Goal: Information Seeking & Learning: Learn about a topic

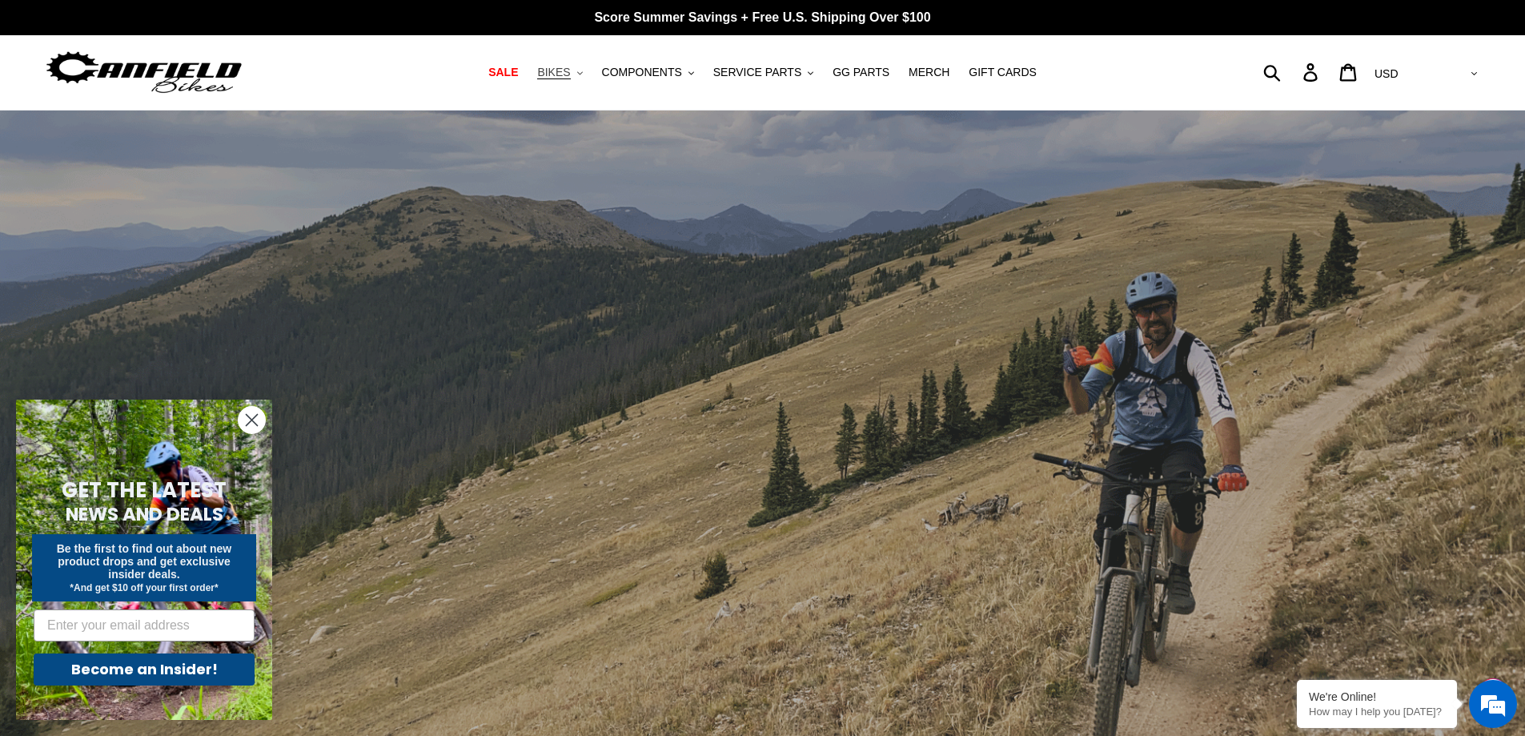
click at [587, 75] on button "BIKES .cls-1{fill:#231f20}" at bounding box center [559, 73] width 61 height 22
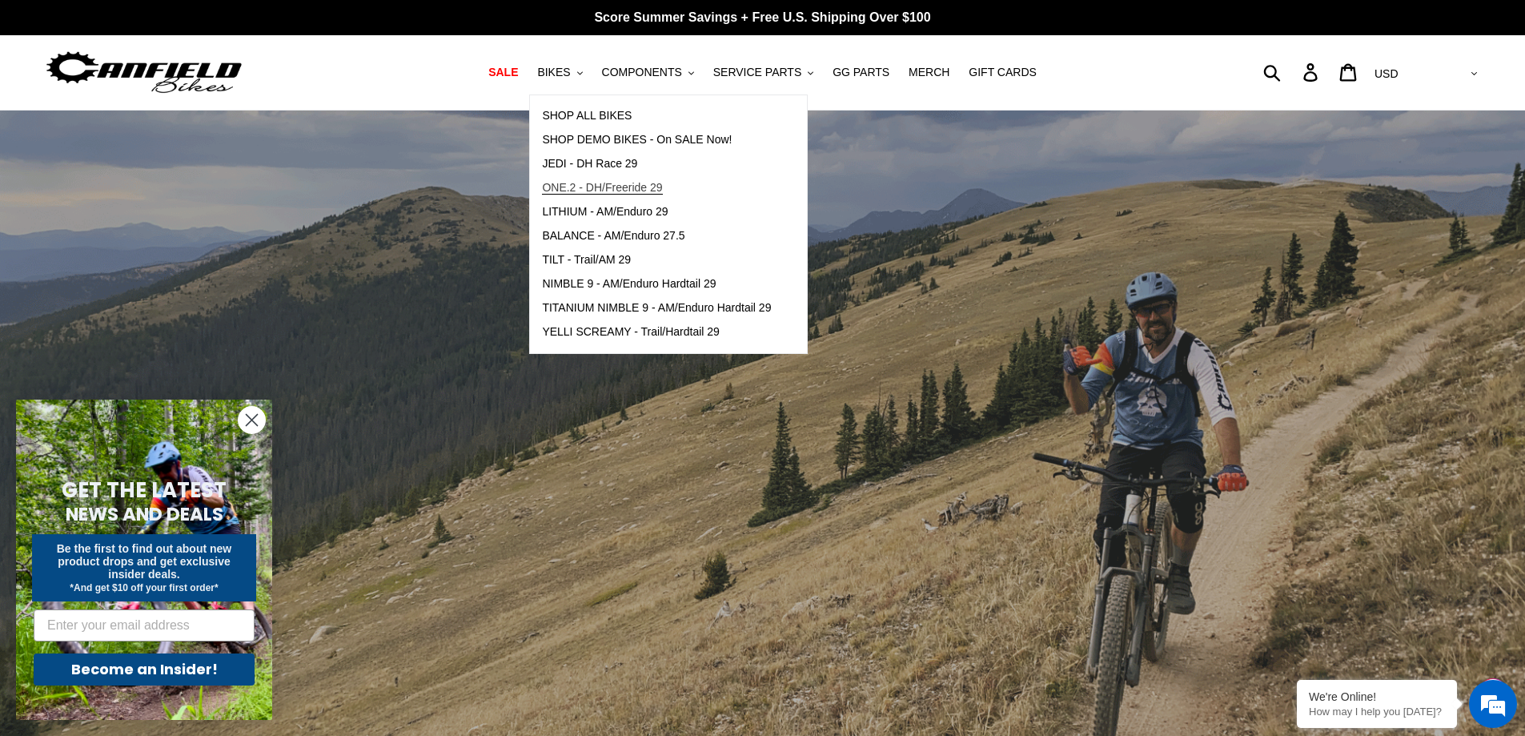
click at [621, 184] on span "ONE.2 - DH/Freeride 29" at bounding box center [602, 188] width 120 height 14
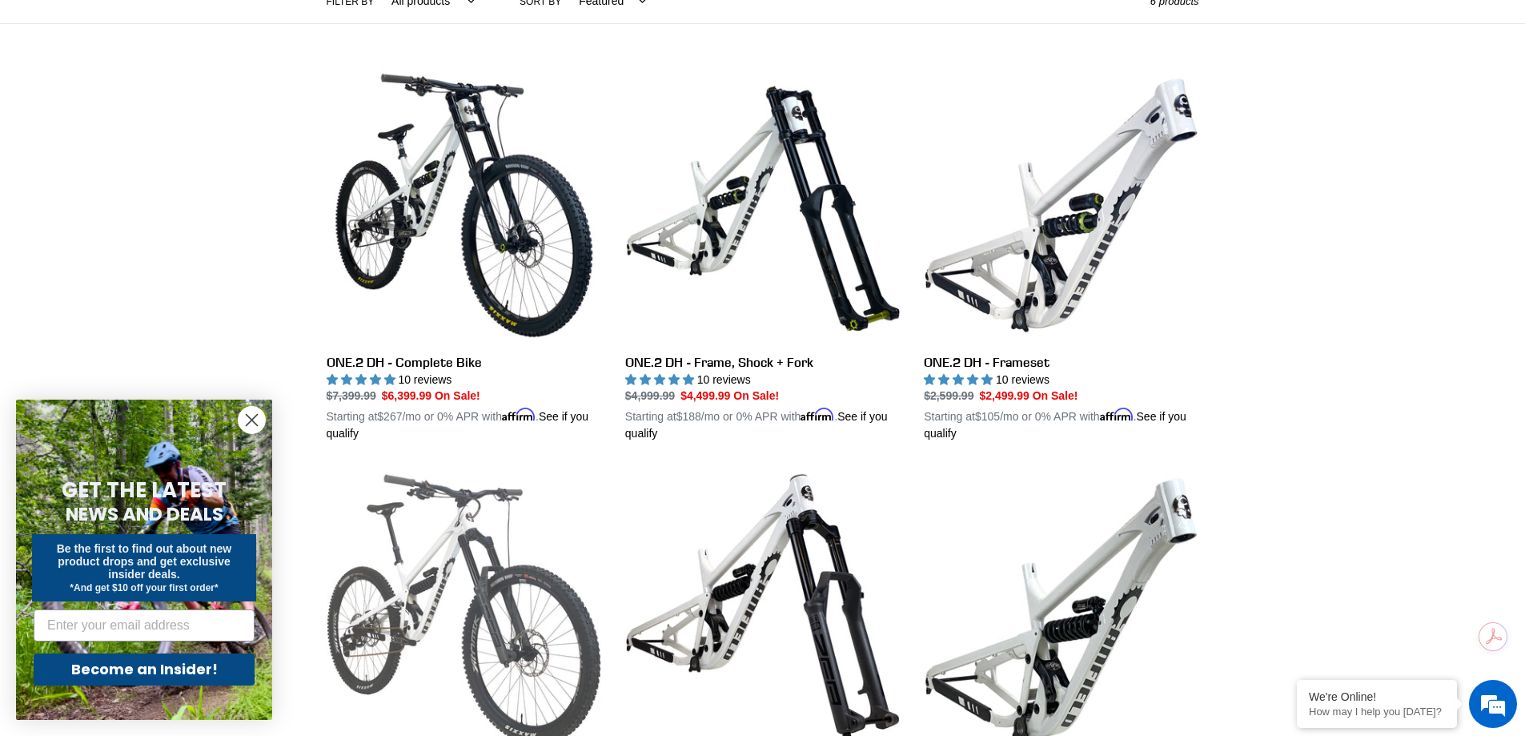
scroll to position [480, 0]
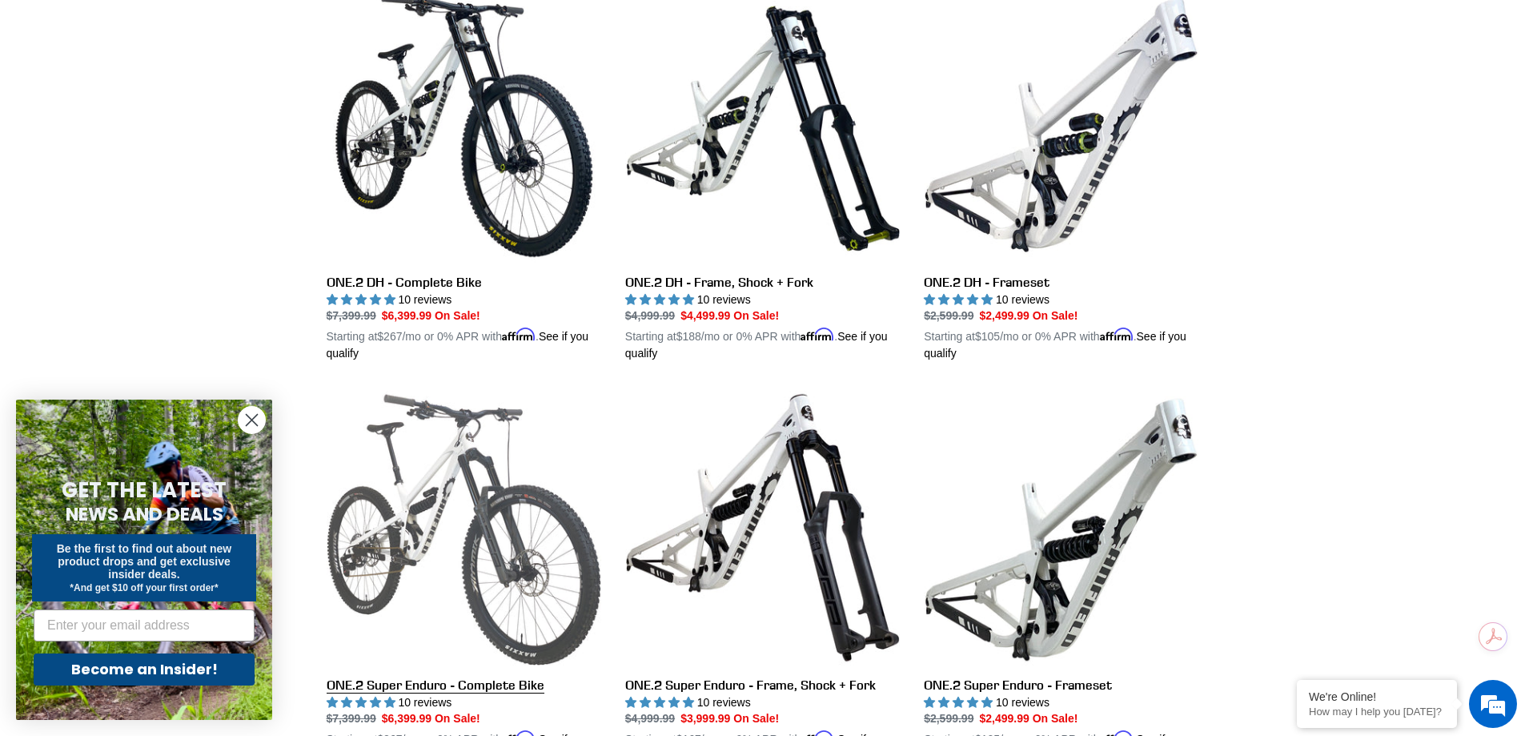
click at [430, 540] on link "ONE.2 Super Enduro - Complete Bike" at bounding box center [464, 577] width 275 height 375
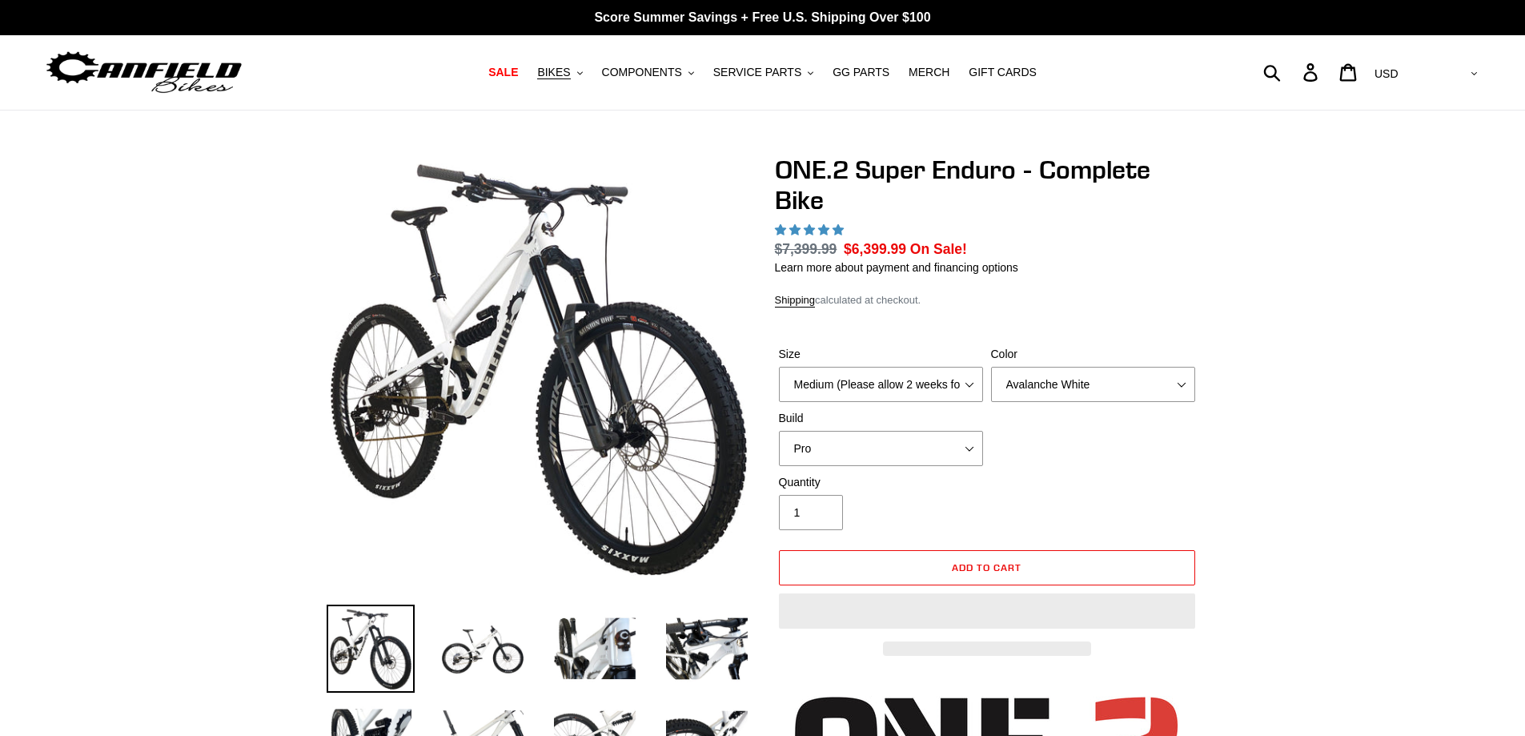
select select "highest-rating"
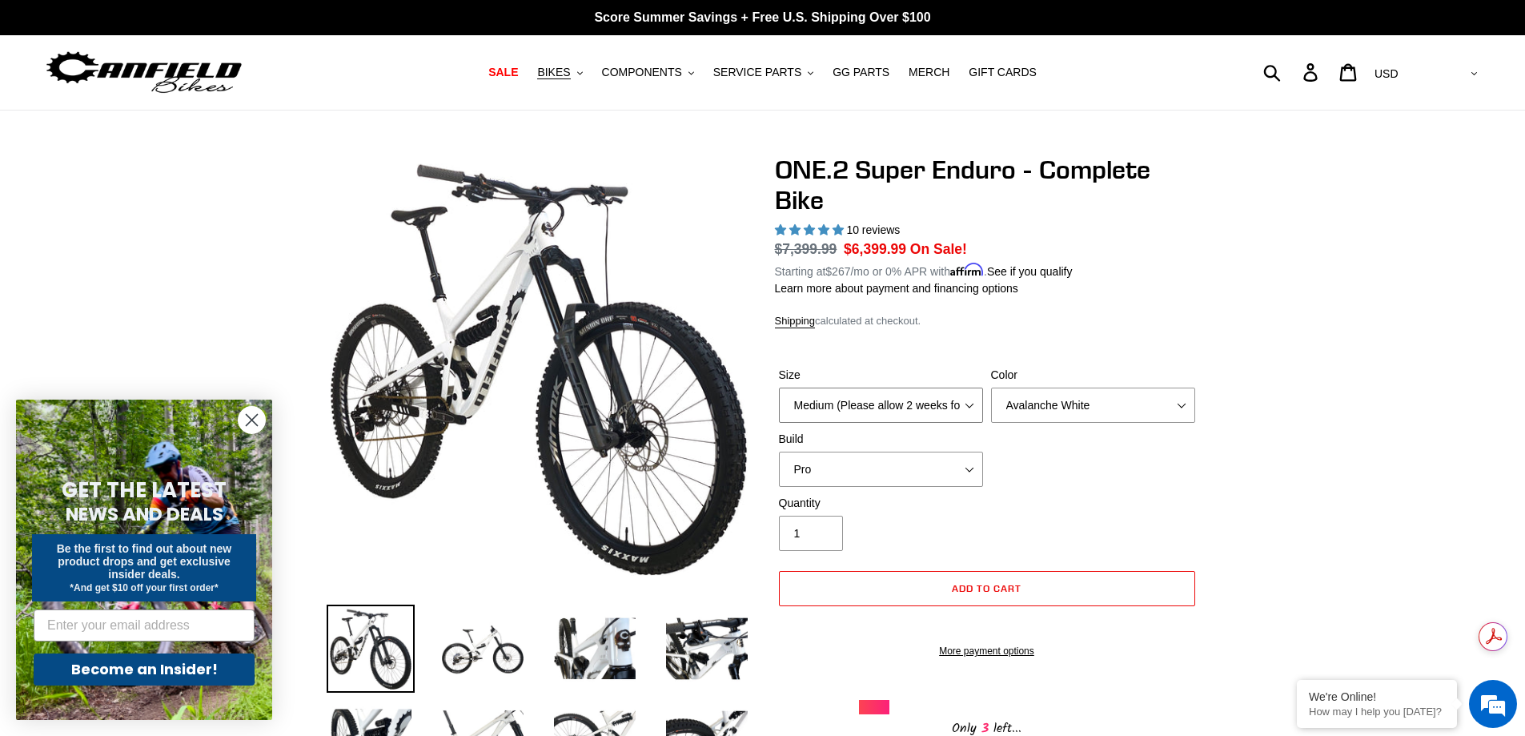
click at [962, 411] on select "Medium (Please allow 2 weeks for delivery) Large (Sold Out)" at bounding box center [881, 405] width 204 height 35
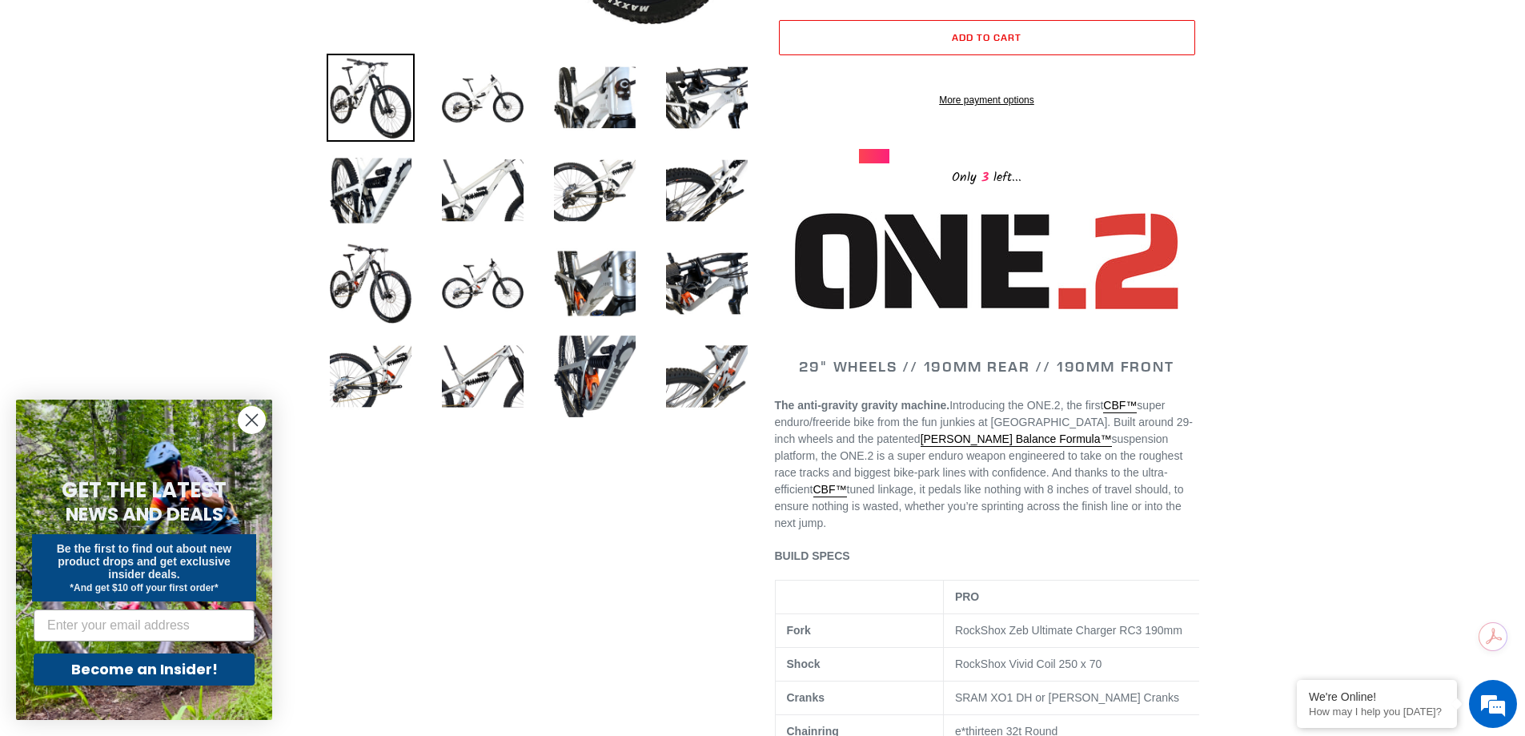
scroll to position [400, 0]
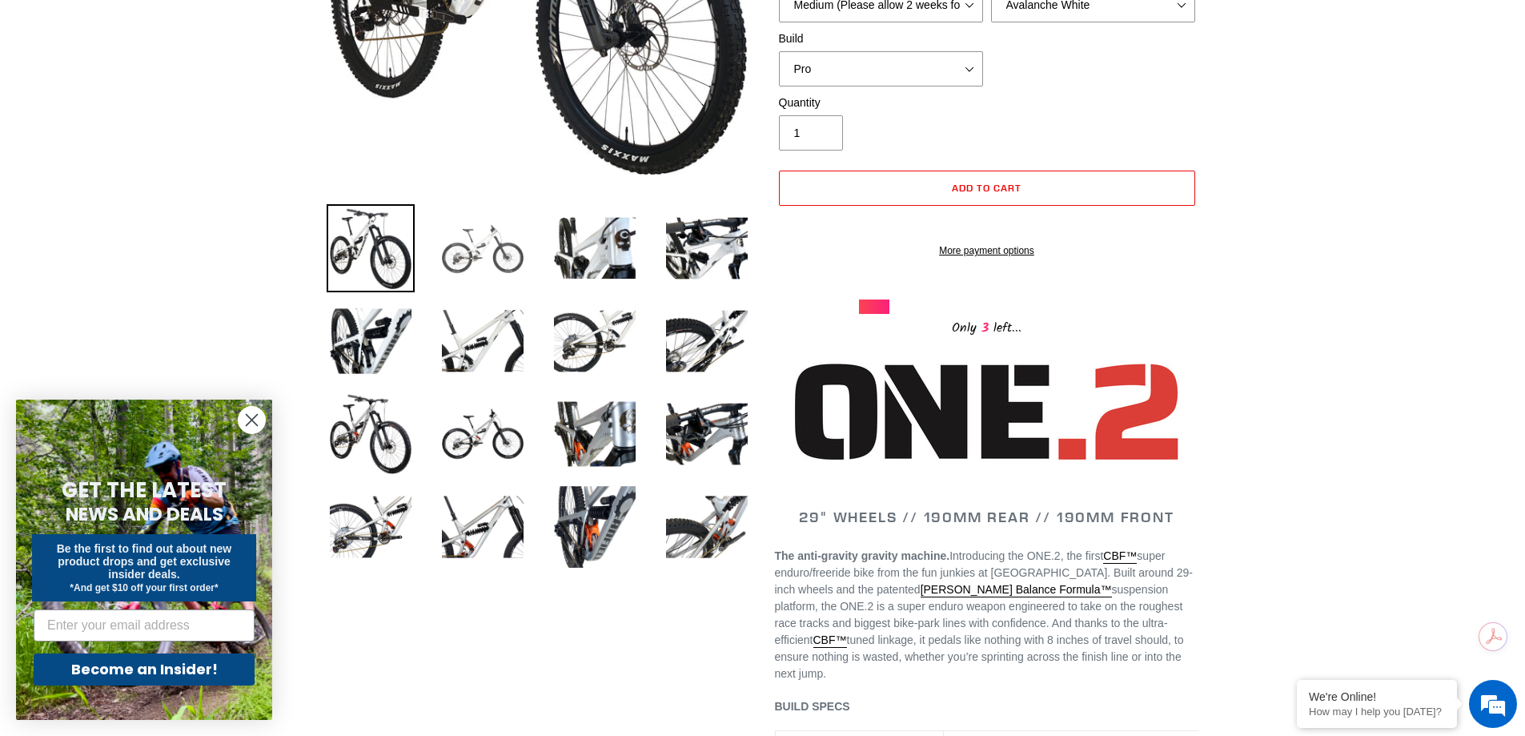
click at [488, 255] on img at bounding box center [483, 248] width 88 height 88
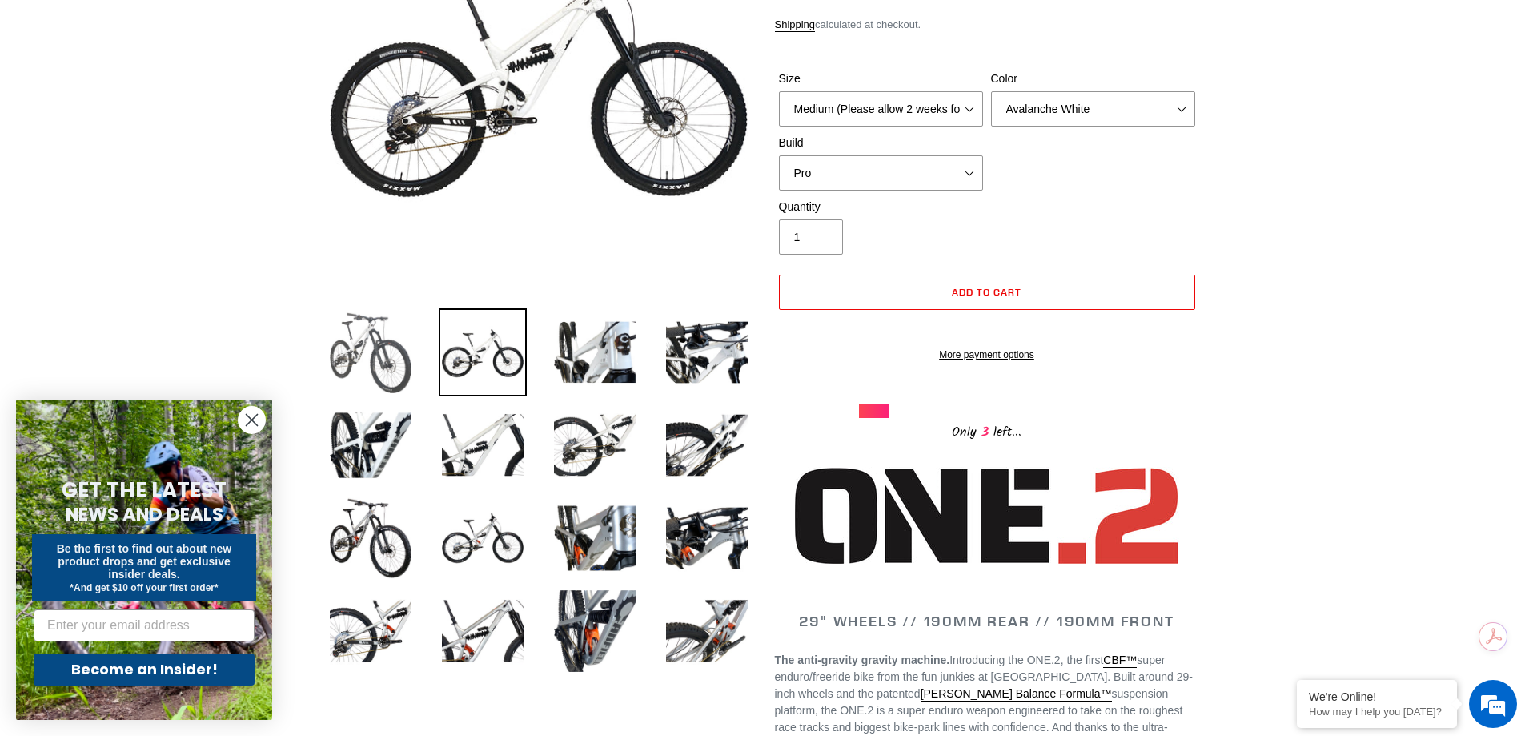
scroll to position [320, 0]
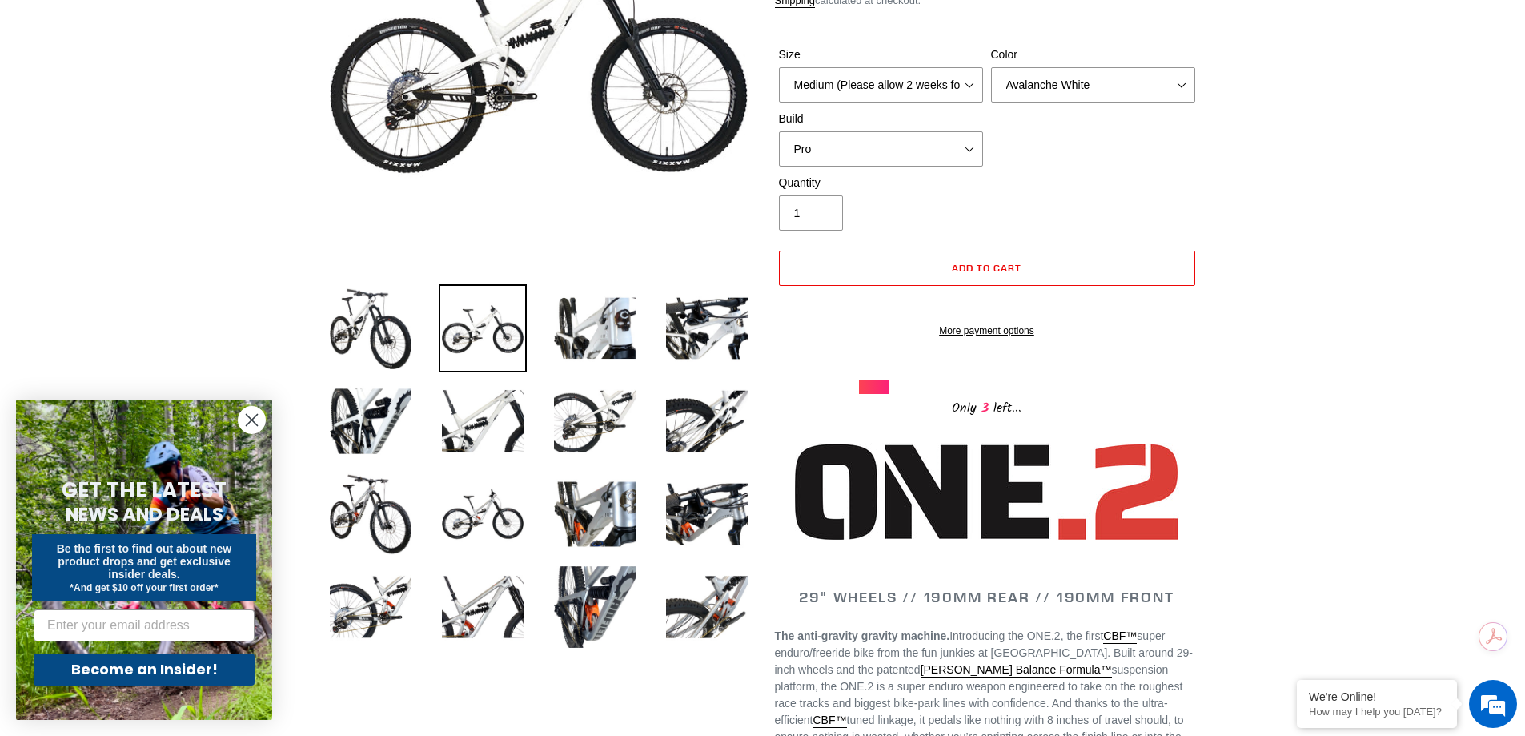
click at [496, 339] on img at bounding box center [483, 328] width 88 height 88
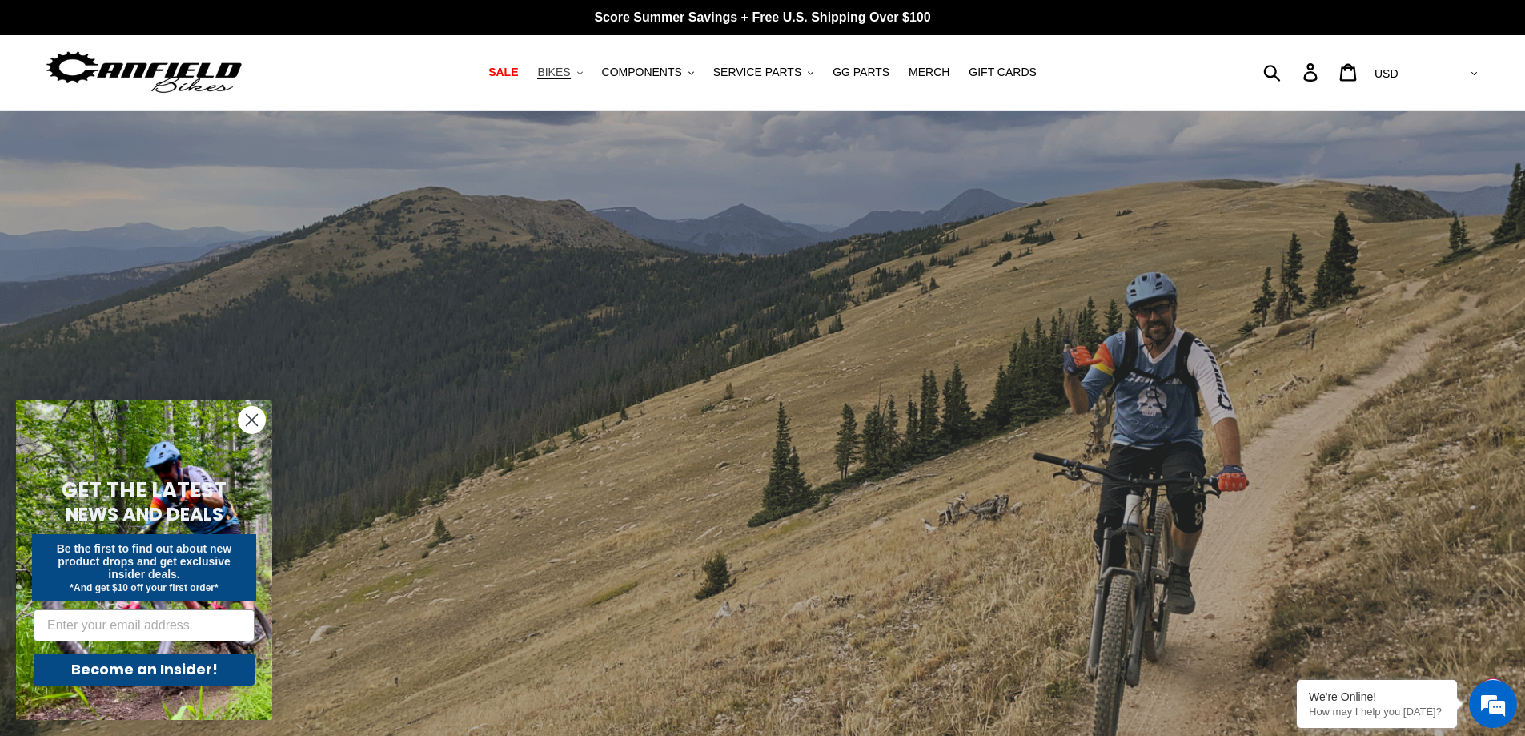
click at [583, 76] on icon ".cls-1{fill:#231f20}" at bounding box center [580, 73] width 6 height 6
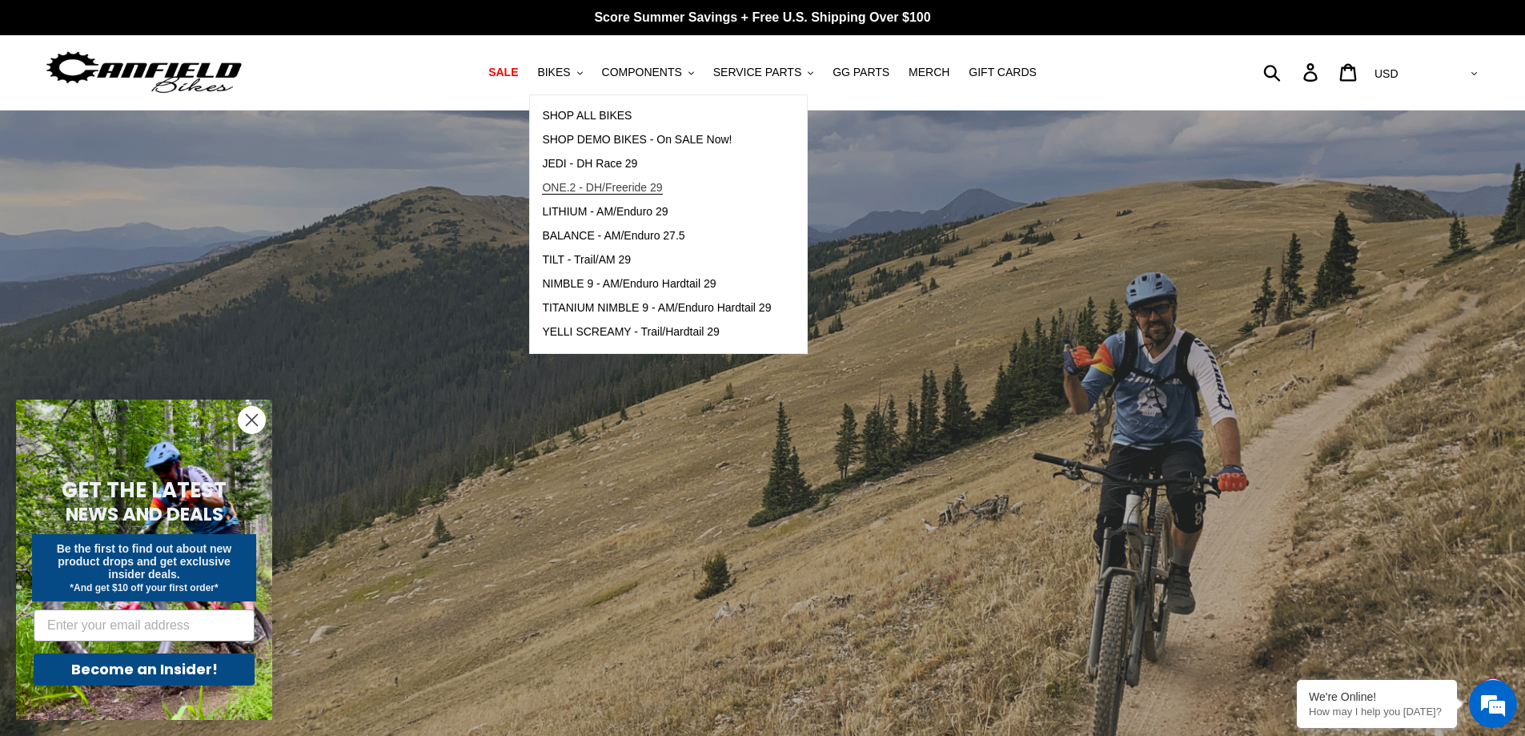
click at [604, 181] on span "ONE.2 - DH/Freeride 29" at bounding box center [602, 188] width 120 height 14
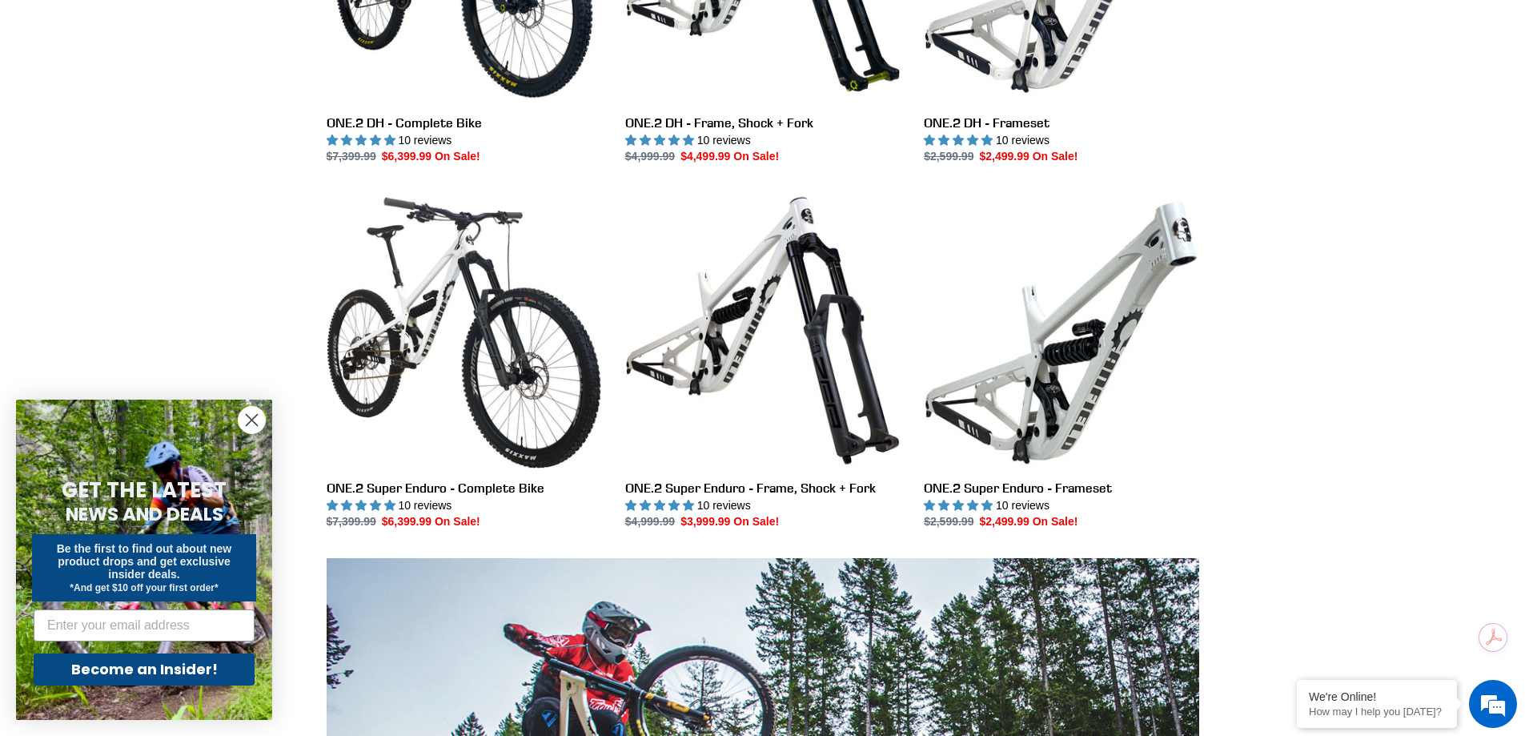
scroll to position [641, 0]
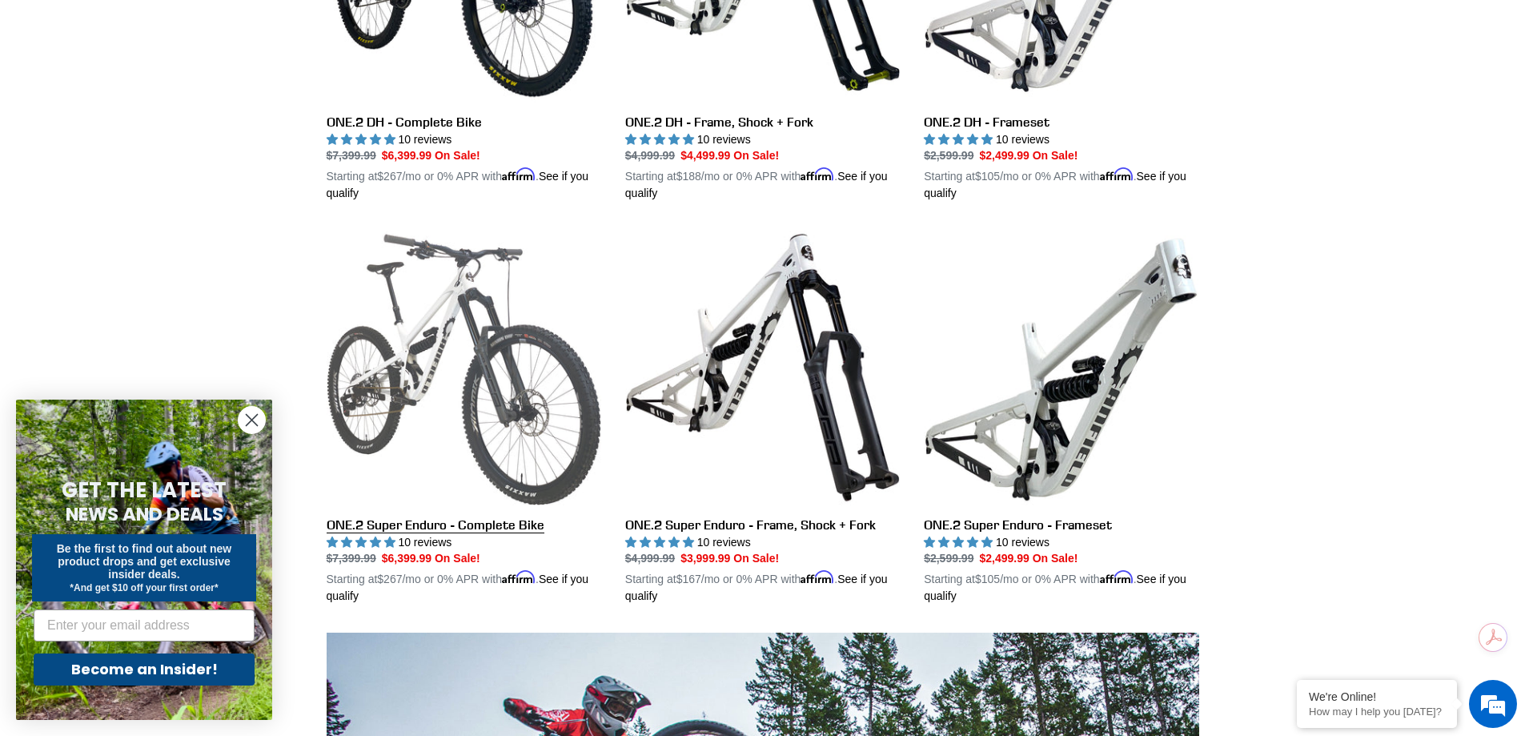
click at [455, 356] on link "ONE.2 Super Enduro - Complete Bike" at bounding box center [464, 417] width 275 height 375
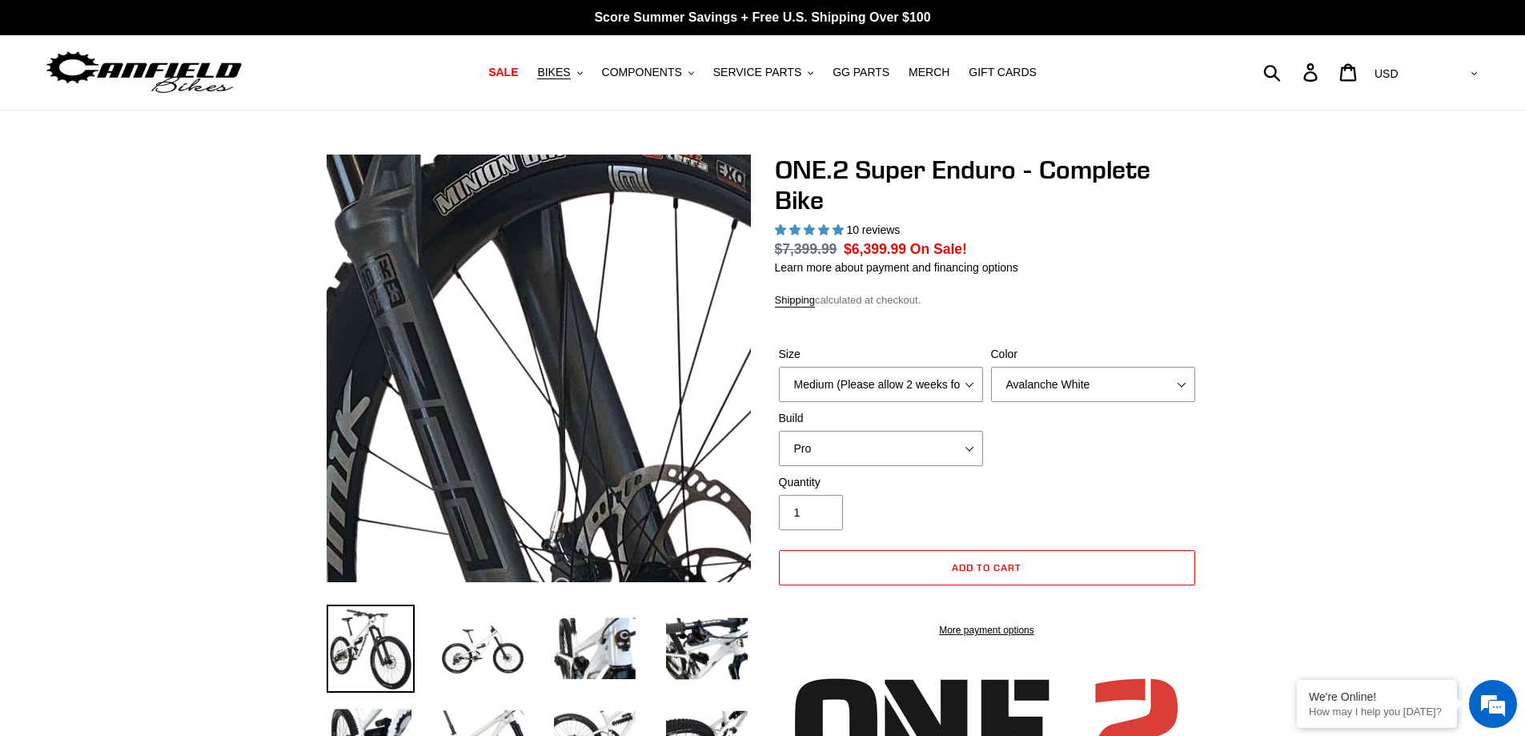
select select "highest-rating"
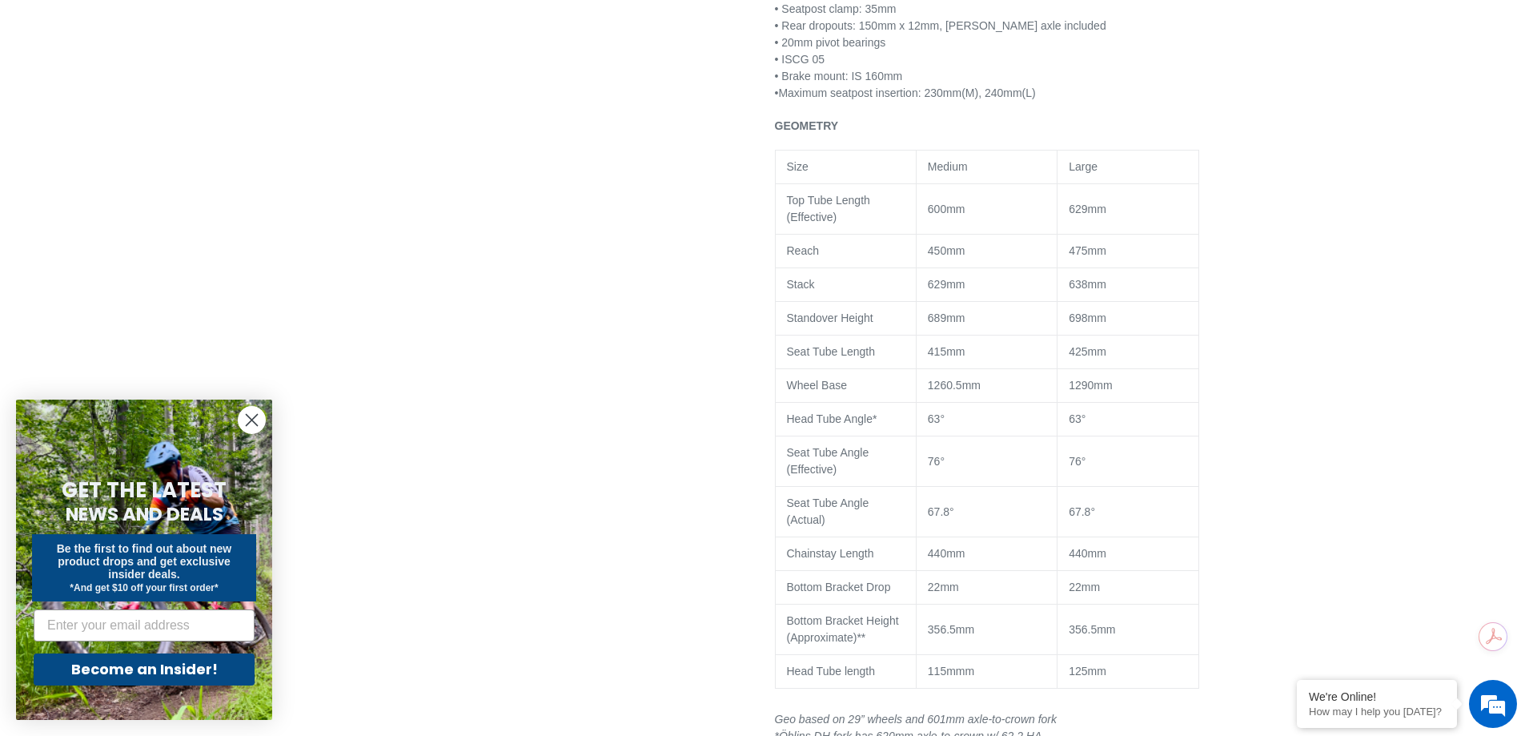
scroll to position [2082, 0]
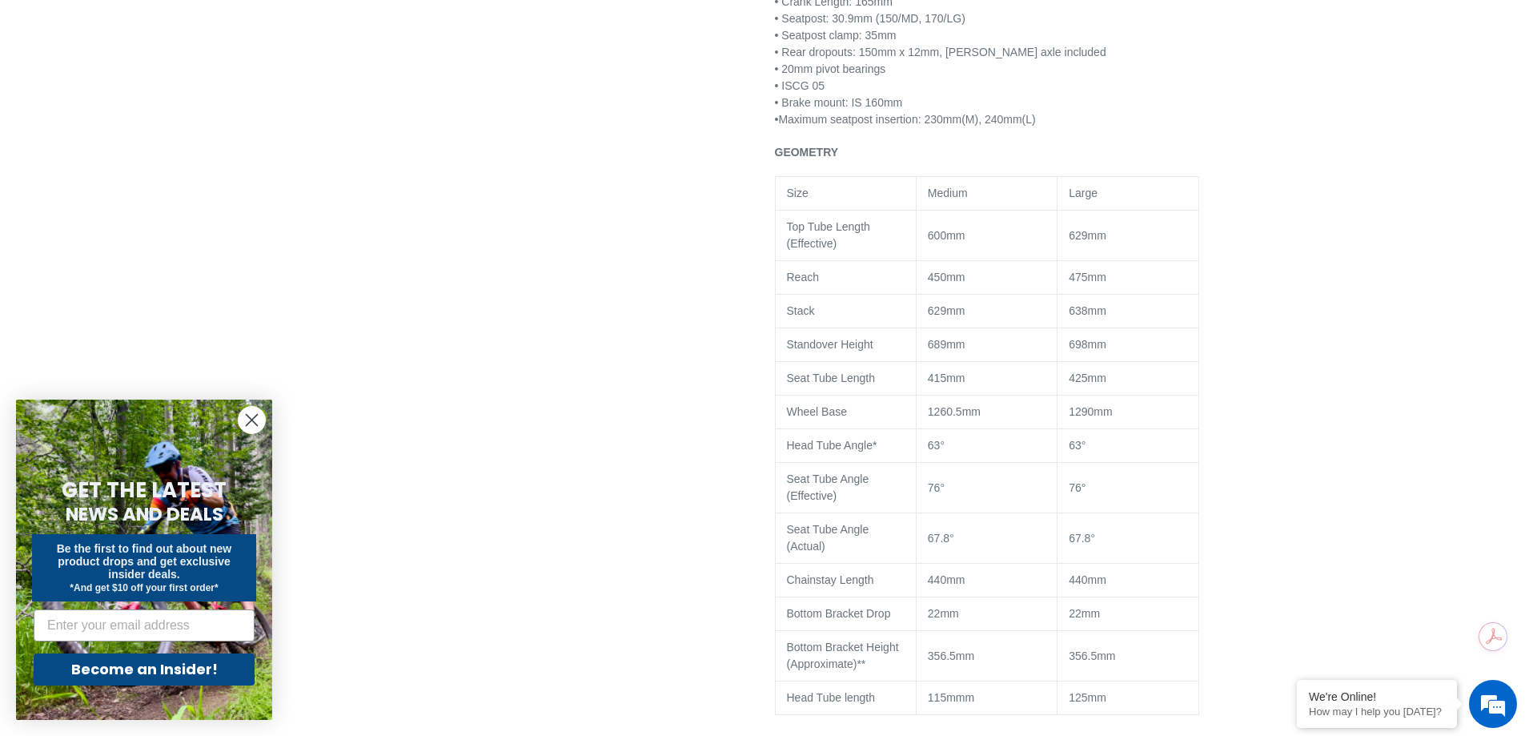
click at [1093, 586] on span "440mm" at bounding box center [1088, 579] width 38 height 13
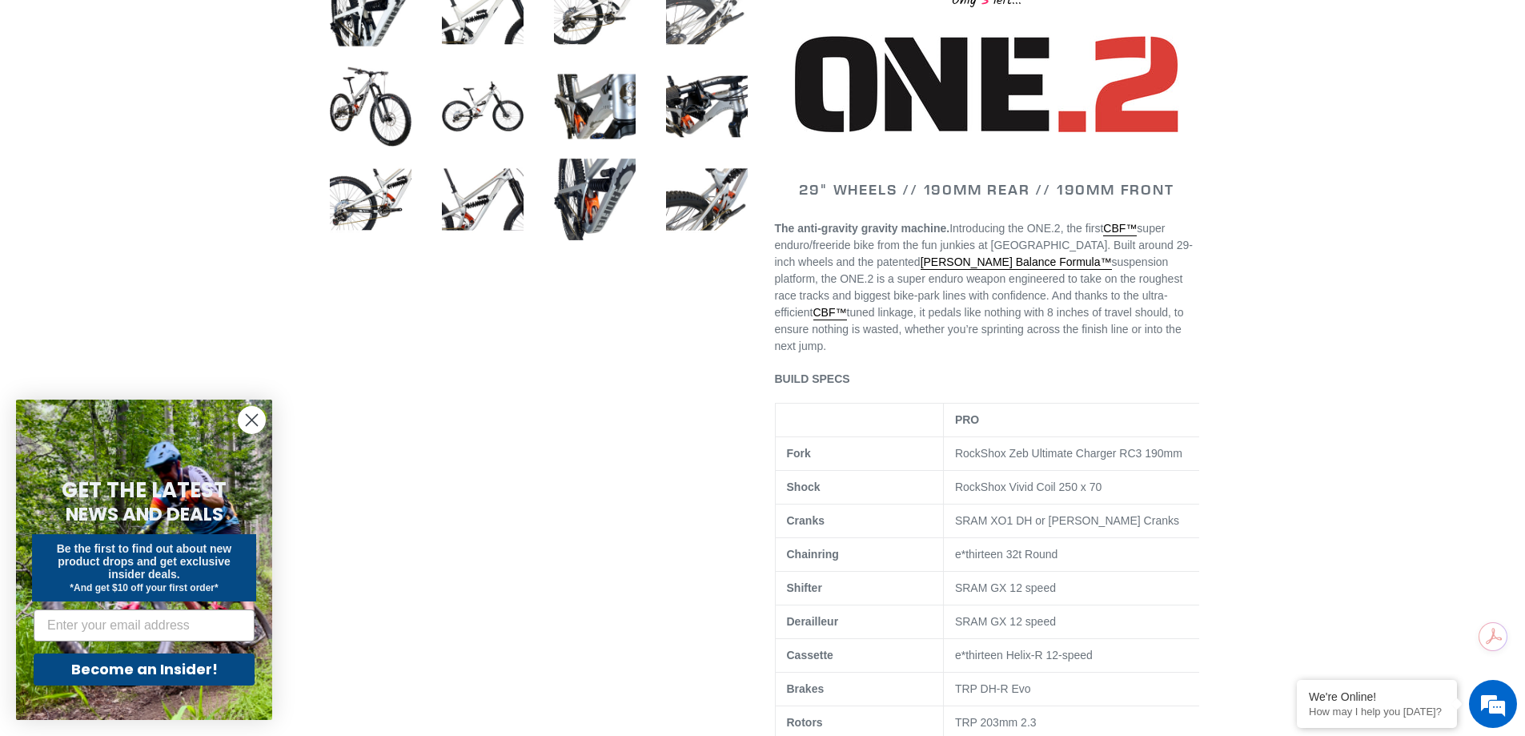
scroll to position [721, 0]
